Goal: Task Accomplishment & Management: Use online tool/utility

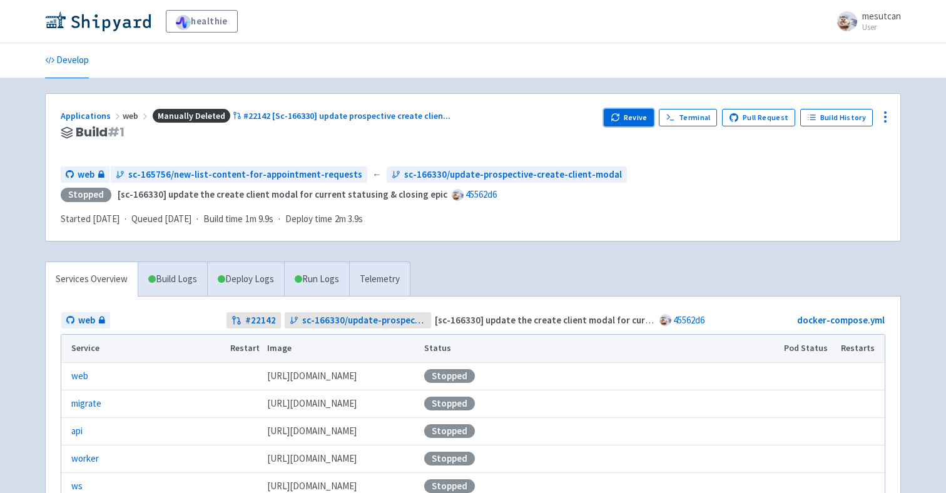
click at [626, 126] on button "Revive" at bounding box center [629, 118] width 50 height 18
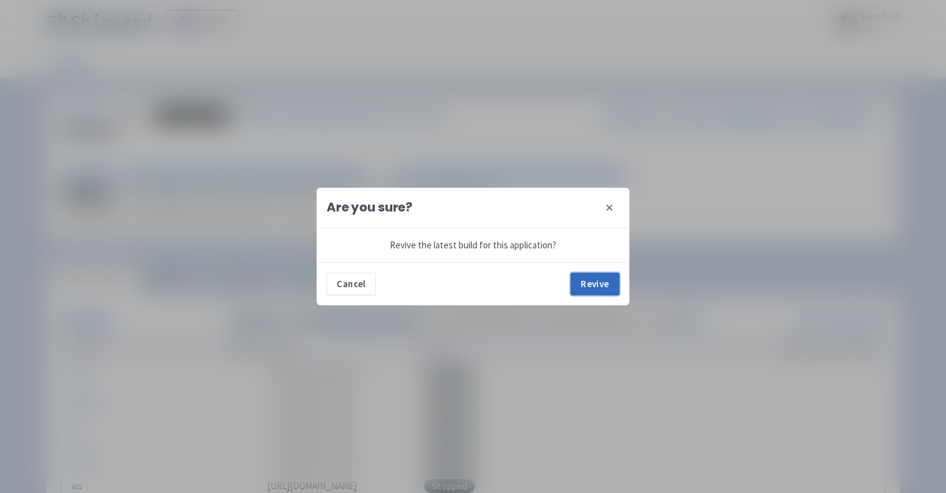
click at [606, 290] on button "Revive" at bounding box center [595, 284] width 49 height 23
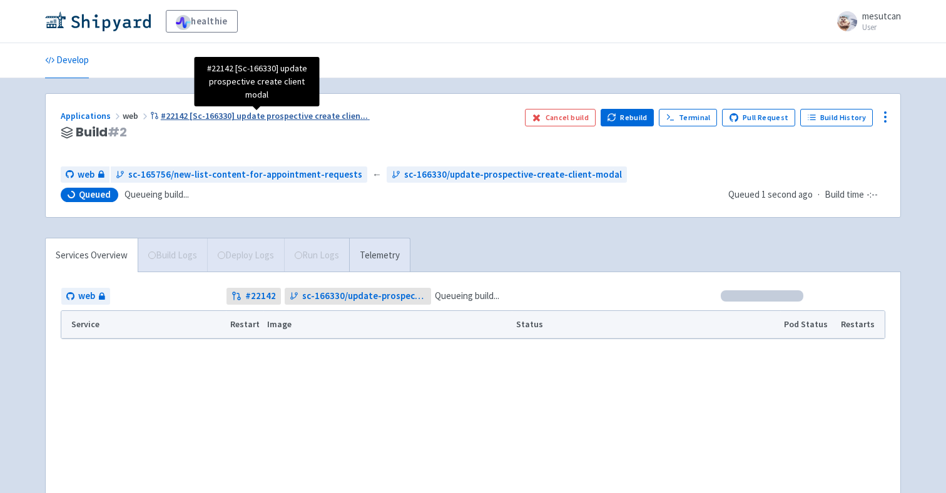
click at [304, 113] on span "#22142 [Sc-166330] update prospective create clien ..." at bounding box center [264, 115] width 207 height 11
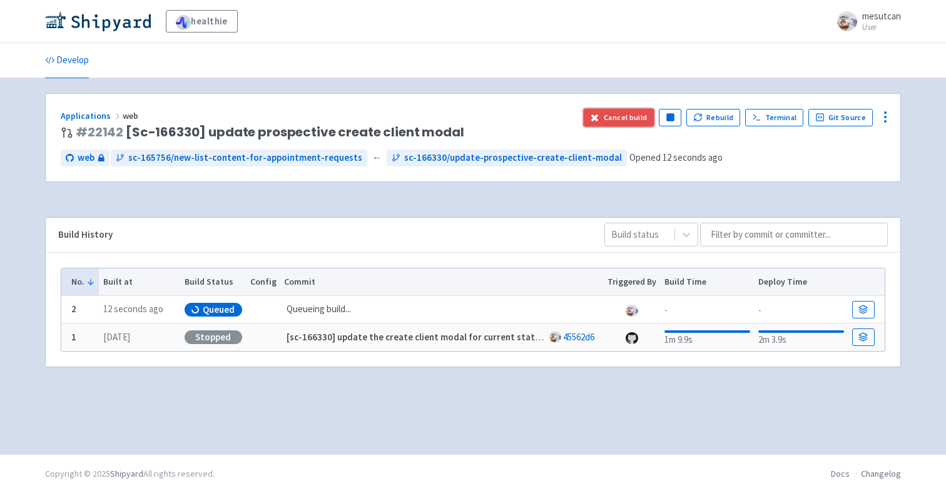
click at [643, 118] on button "Cancel build" at bounding box center [619, 118] width 71 height 18
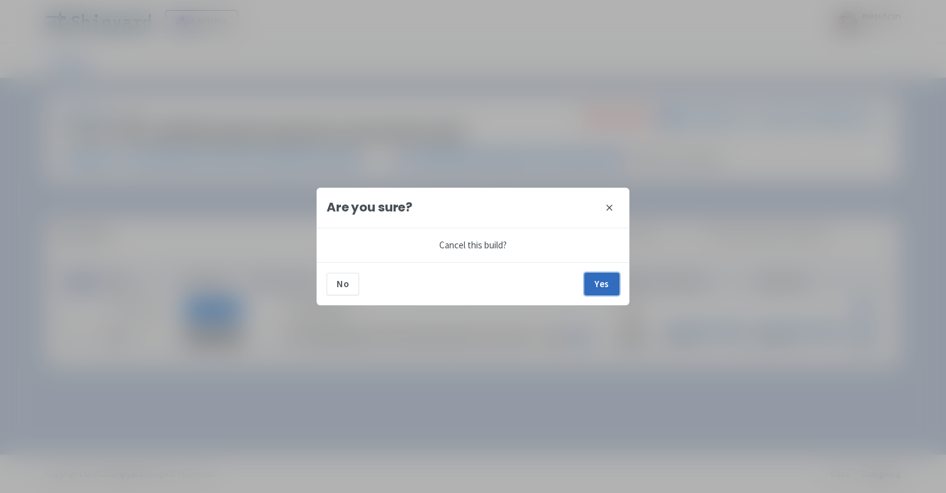
click at [606, 279] on button "Yes" at bounding box center [601, 284] width 35 height 23
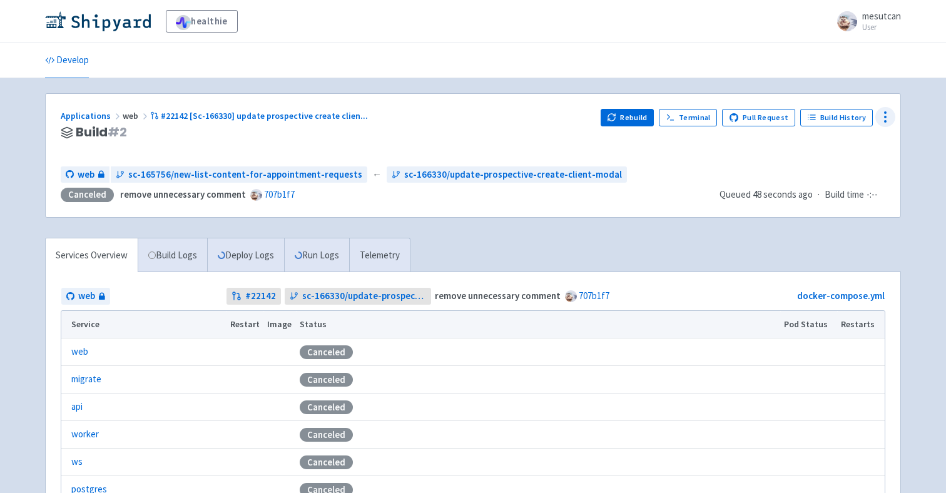
click at [880, 114] on icon at bounding box center [885, 117] width 15 height 15
click at [855, 166] on span "Data Dashboard" at bounding box center [828, 168] width 63 height 18
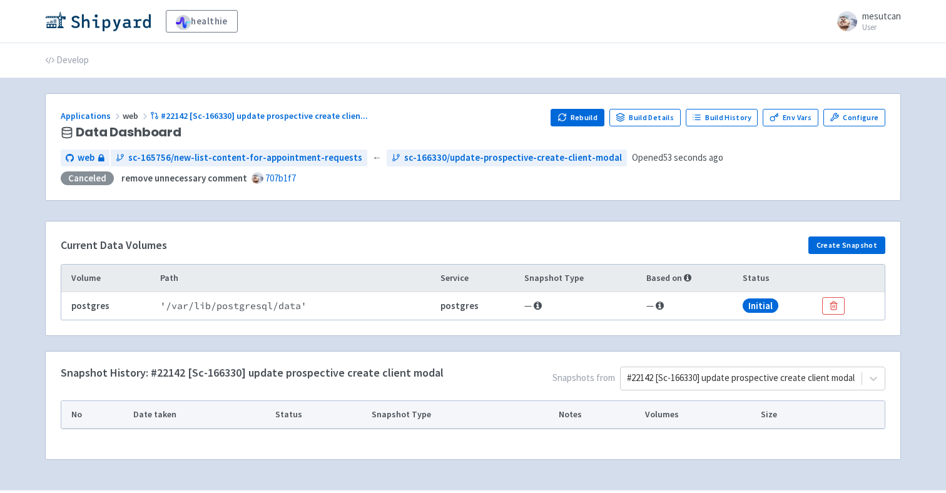
click at [759, 375] on div "#22142 [Sc-166330] update prospective create client modal" at bounding box center [752, 379] width 265 height 24
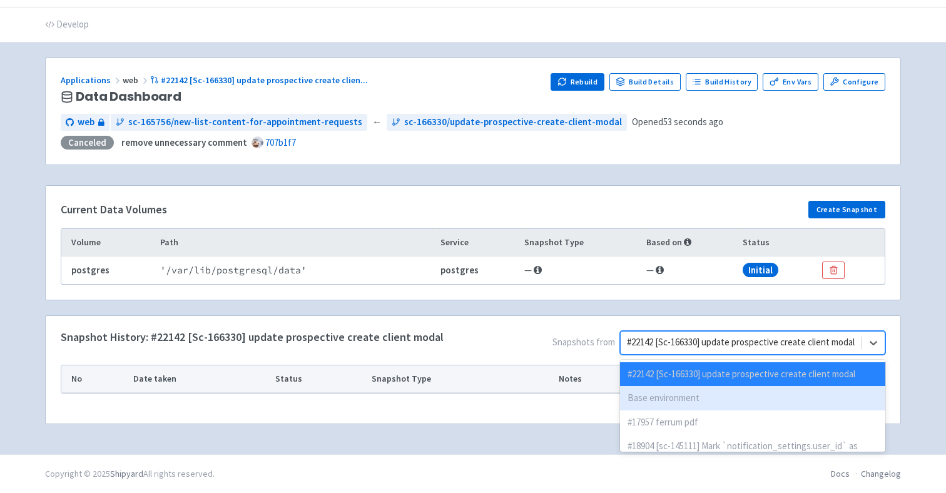
click at [739, 397] on div "Base environment" at bounding box center [752, 398] width 265 height 24
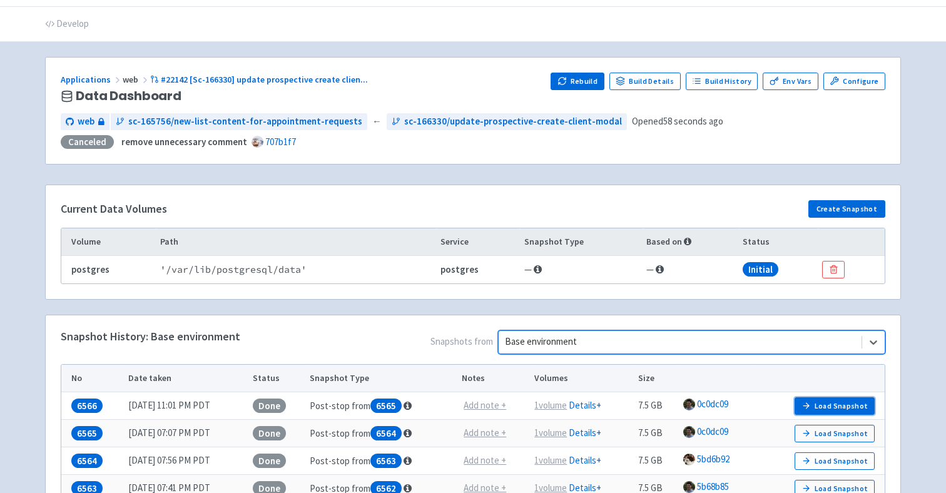
click at [811, 405] on icon "button" at bounding box center [806, 405] width 9 height 9
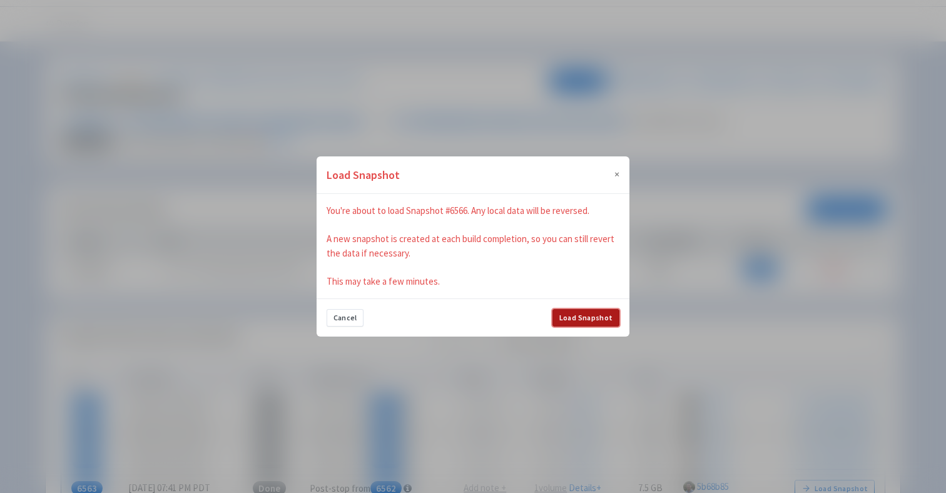
click at [588, 318] on button "Load Snapshot" at bounding box center [586, 318] width 67 height 18
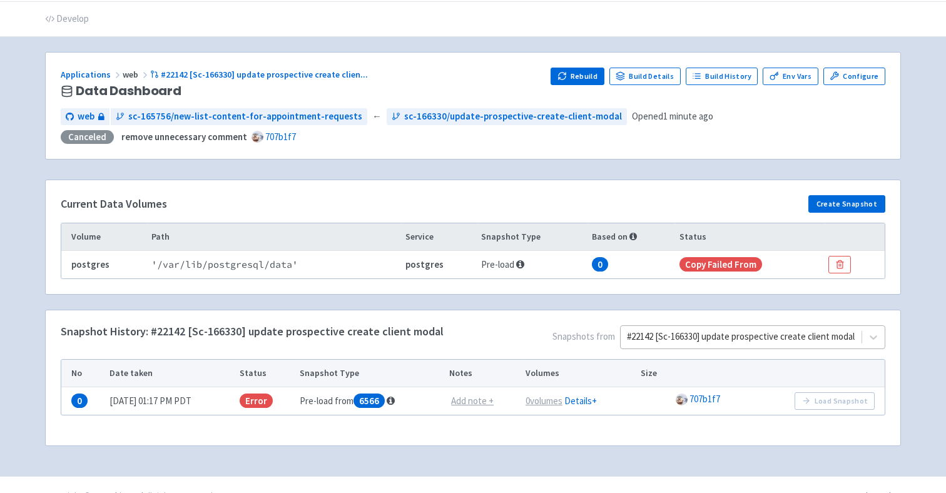
scroll to position [63, 0]
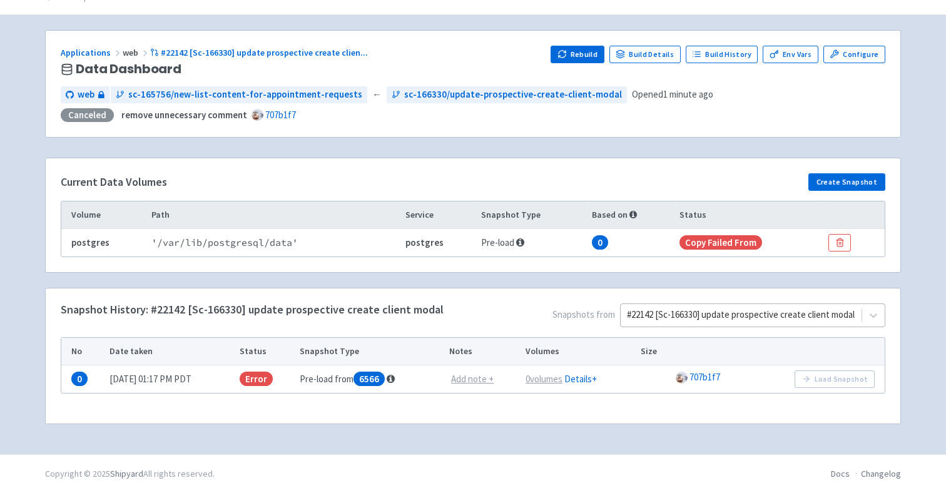
click at [663, 327] on div "#22142 [Sc-166330] update prospective create client modal" at bounding box center [752, 315] width 265 height 24
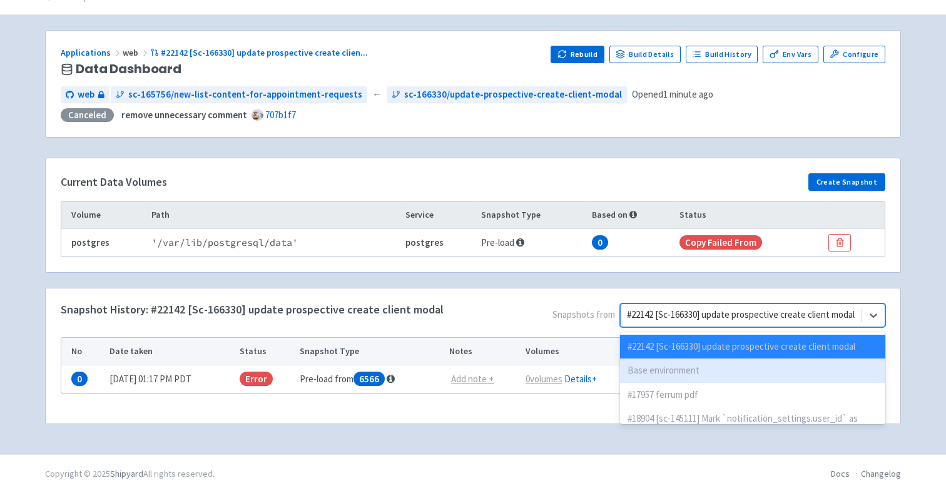
click at [660, 365] on div "Base environment" at bounding box center [752, 371] width 265 height 24
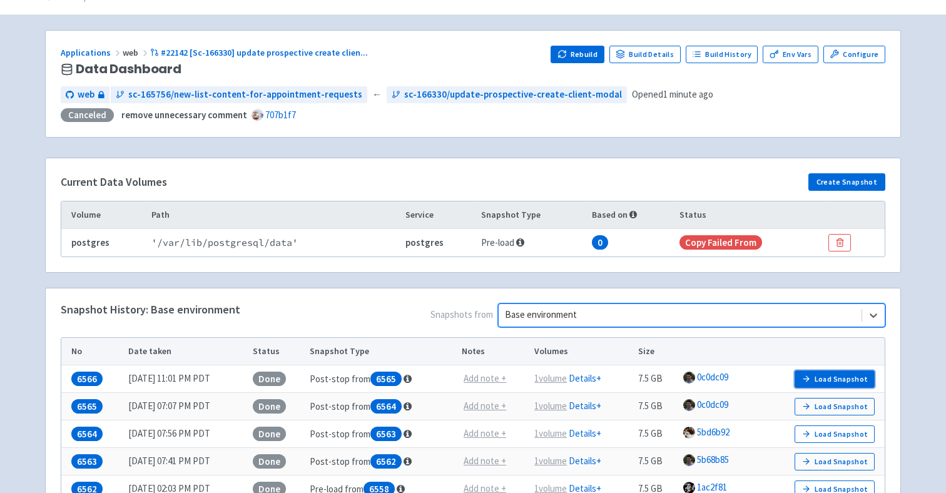
click at [815, 380] on button "Load Snapshot" at bounding box center [835, 379] width 80 height 18
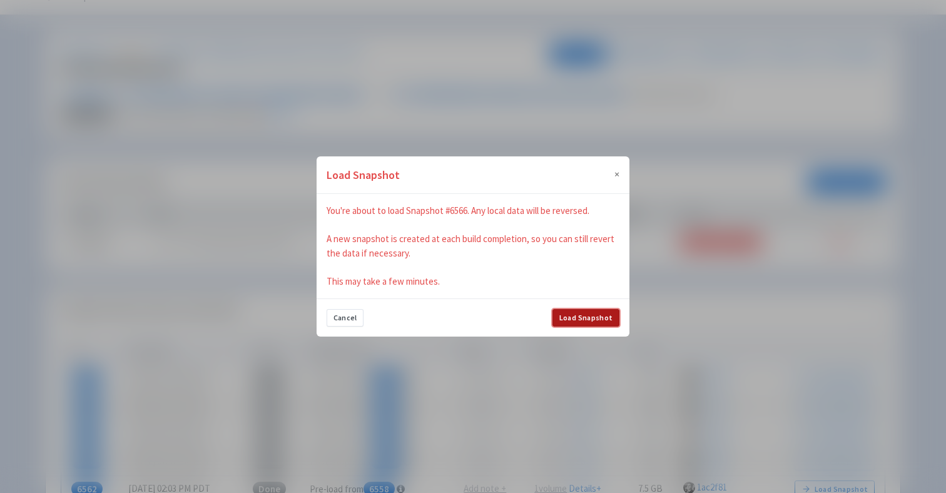
click at [611, 317] on button "Load Snapshot" at bounding box center [586, 318] width 67 height 18
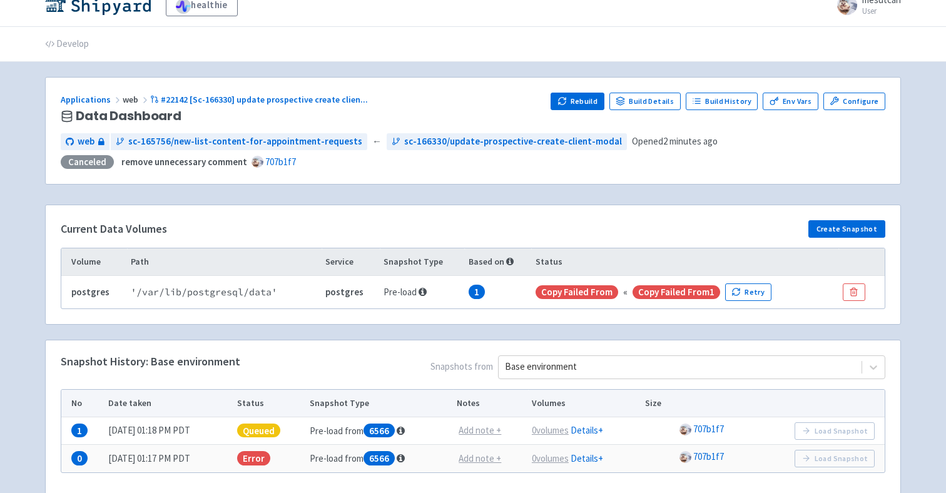
scroll to position [96, 0]
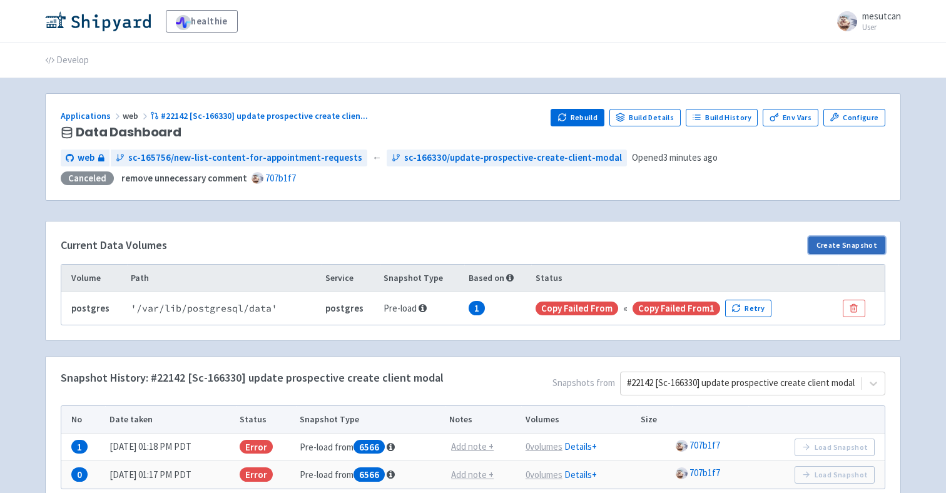
click at [830, 245] on button "Create Snapshot" at bounding box center [846, 246] width 77 height 18
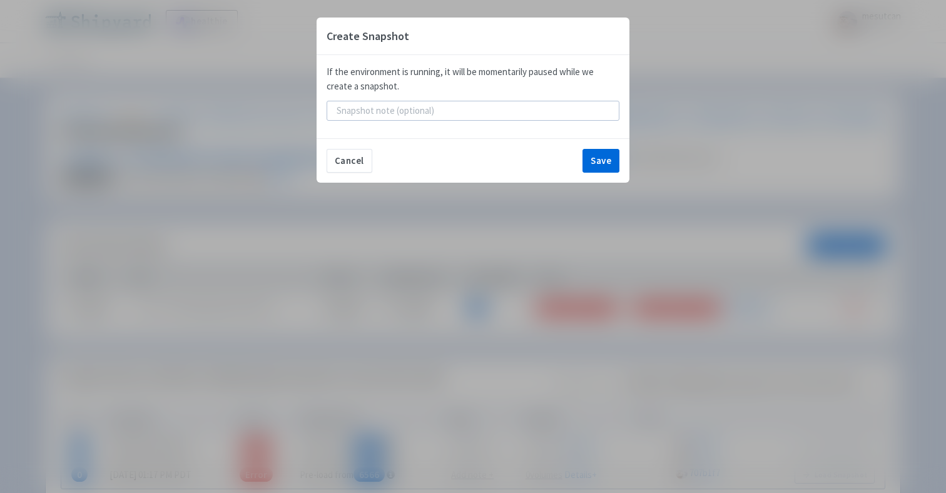
click at [608, 73] on div "If the environment is running, it will be momentarily paused while we create a …" at bounding box center [473, 79] width 293 height 28
click at [361, 155] on button "Cancel" at bounding box center [350, 161] width 46 height 24
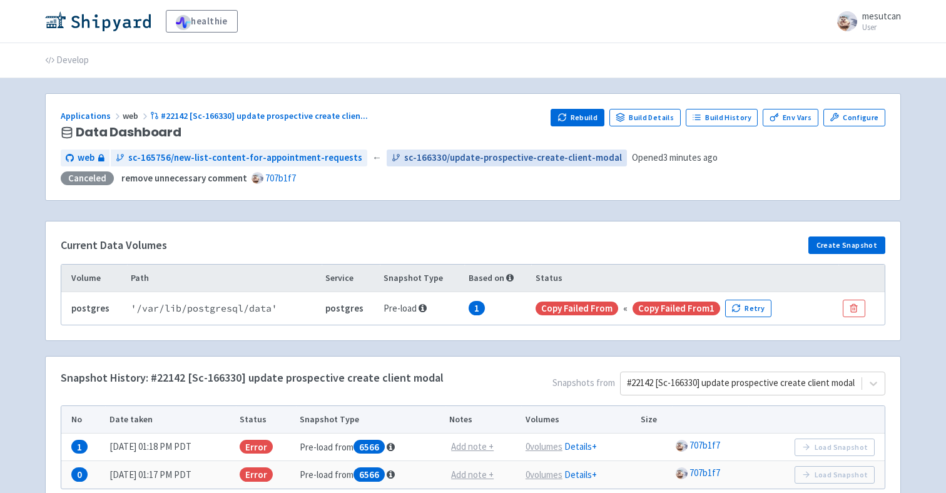
click at [434, 161] on span "sc-166330/update-prospective-create-client-modal" at bounding box center [513, 158] width 218 height 14
click at [288, 121] on div "Applications web #22142 [Sc-166330] update prospective create clien ..." at bounding box center [301, 116] width 480 height 14
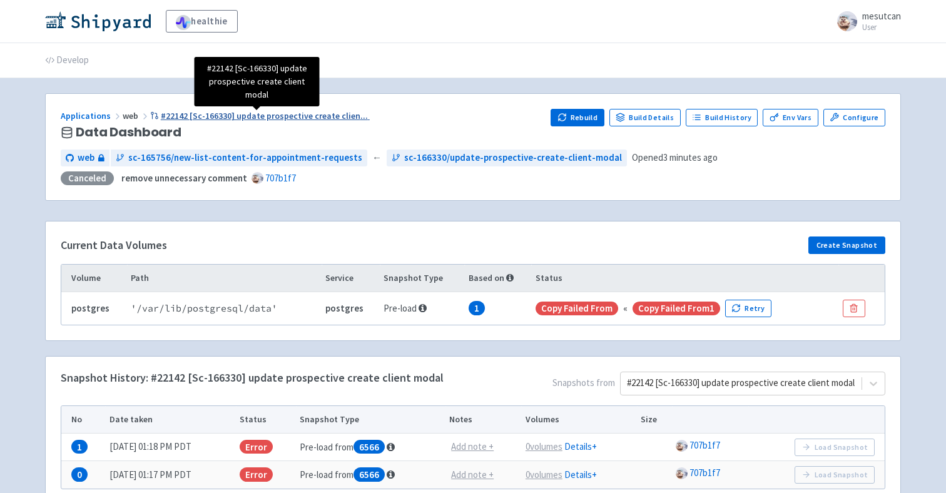
click at [337, 116] on span "#22142 [Sc-166330] update prospective create clien ..." at bounding box center [264, 115] width 207 height 11
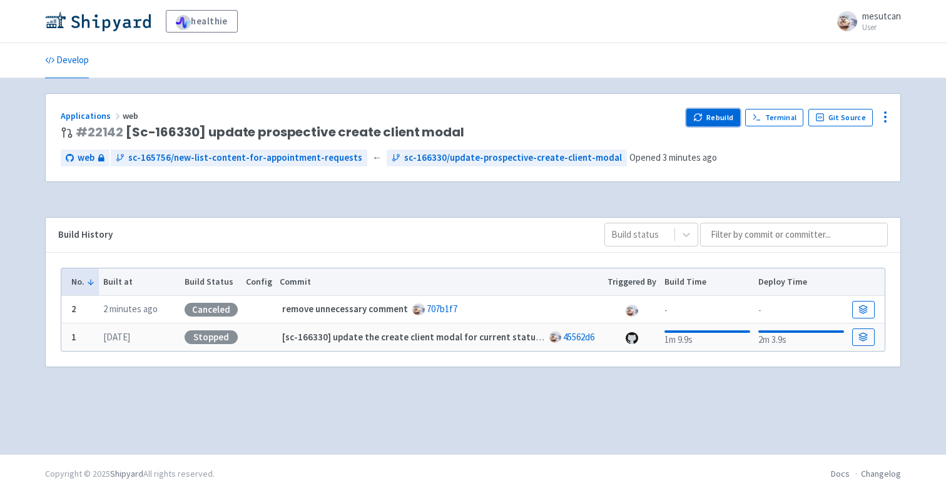
click at [716, 113] on button "Rebuild" at bounding box center [713, 118] width 54 height 18
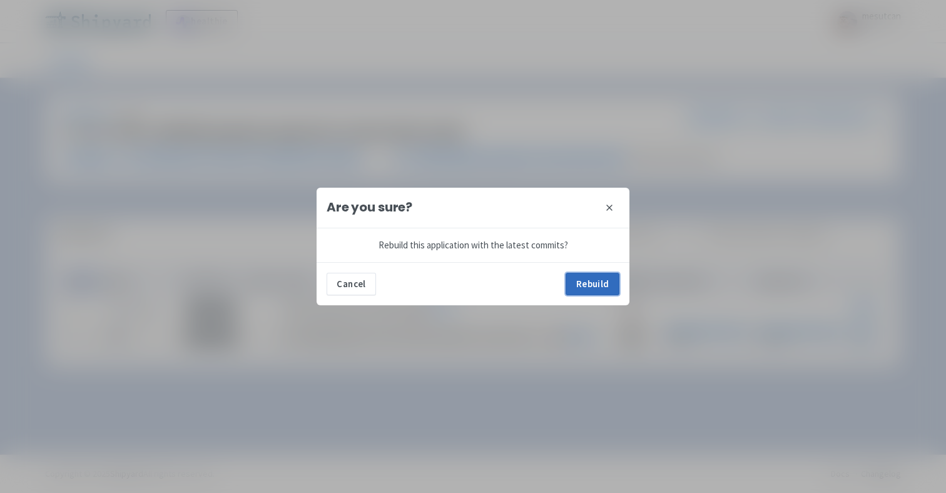
click at [613, 286] on button "Rebuild" at bounding box center [593, 284] width 54 height 23
